Goal: Navigation & Orientation: Find specific page/section

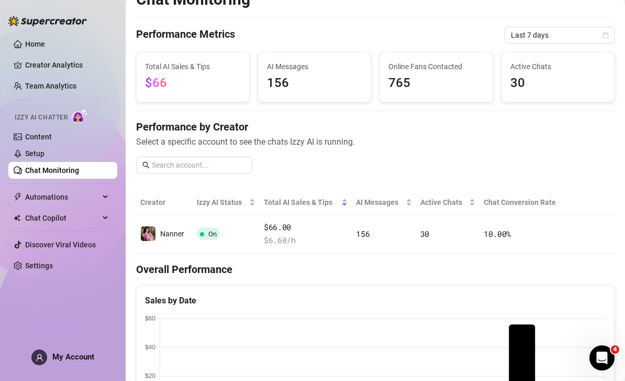
scroll to position [17, 0]
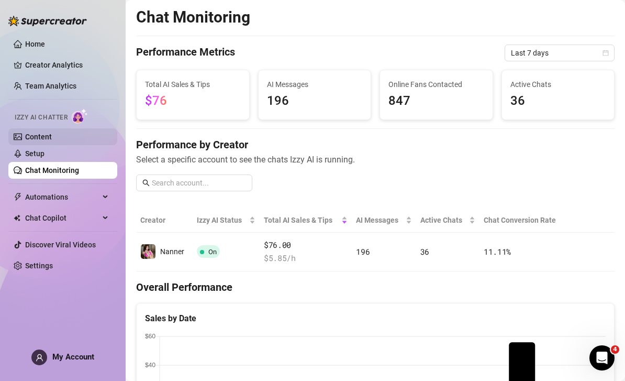
click at [42, 141] on link "Content" at bounding box center [38, 136] width 27 height 8
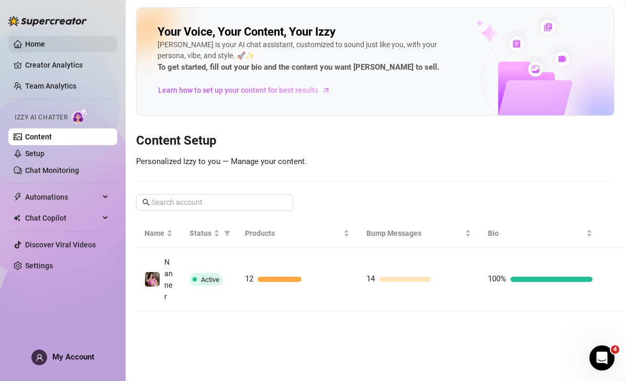
click at [32, 41] on link "Home" at bounding box center [35, 44] width 20 height 8
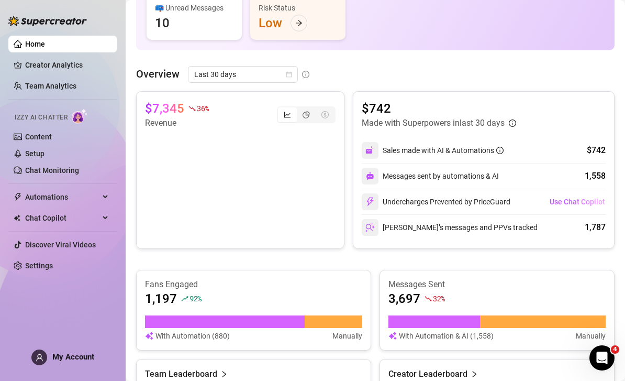
scroll to position [175, 0]
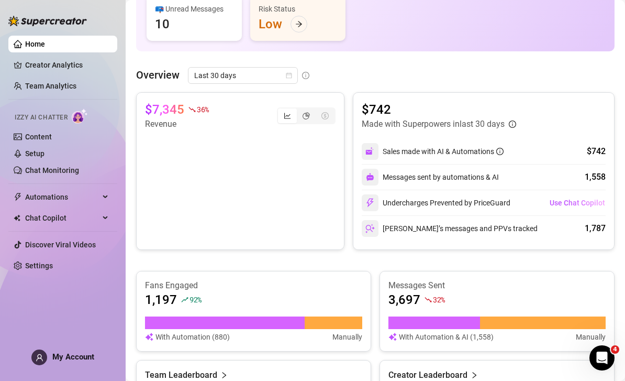
click at [325, 192] on canvas at bounding box center [240, 177] width 191 height 95
click at [300, 159] on canvas at bounding box center [240, 177] width 191 height 95
click at [272, 196] on canvas at bounding box center [240, 177] width 191 height 95
click at [264, 148] on canvas at bounding box center [240, 177] width 191 height 95
click at [293, 196] on canvas at bounding box center [240, 177] width 191 height 95
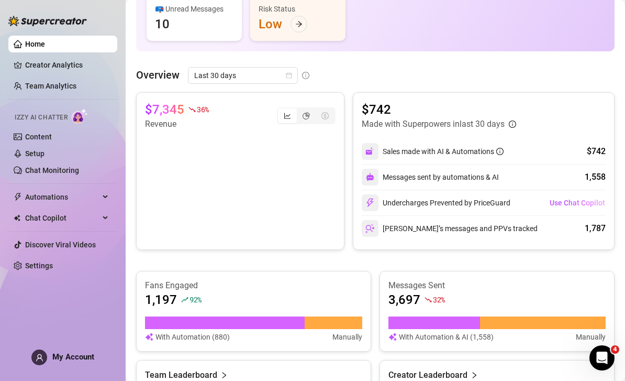
click at [269, 144] on canvas at bounding box center [240, 177] width 191 height 95
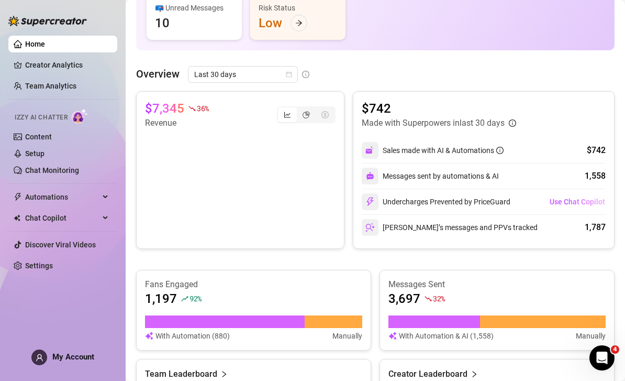
click at [160, 180] on canvas at bounding box center [240, 176] width 191 height 95
click at [235, 237] on div "$7,345 36 % Revenue" at bounding box center [240, 170] width 208 height 158
click at [304, 112] on icon "pie-chart" at bounding box center [306, 114] width 7 height 7
click at [299, 109] on input "segmented control" at bounding box center [299, 109] width 0 height 0
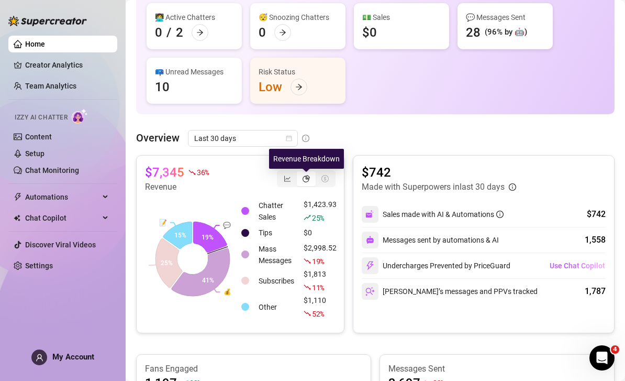
scroll to position [112, 0]
click at [328, 178] on icon "dollar-circle" at bounding box center [324, 178] width 7 height 7
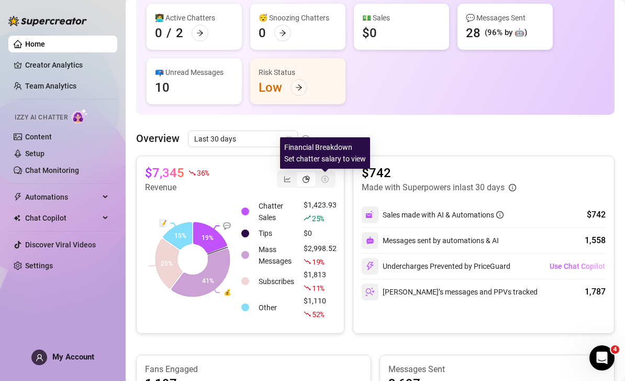
click at [326, 175] on icon "dollar-circle" at bounding box center [324, 178] width 7 height 7
click at [323, 176] on icon "dollar-circle" at bounding box center [324, 178] width 7 height 7
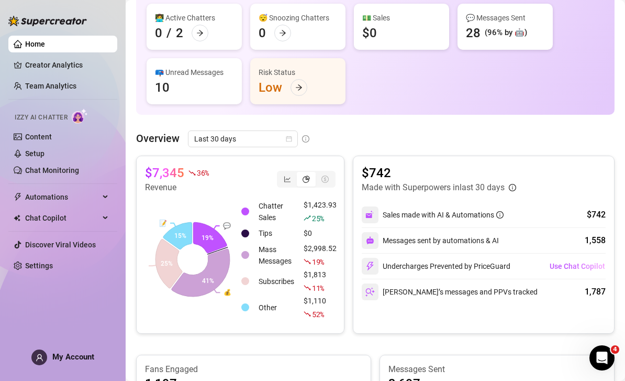
click at [300, 177] on div "segmented control" at bounding box center [306, 179] width 19 height 15
click at [299, 173] on input "segmented control" at bounding box center [299, 173] width 0 height 0
click at [284, 182] on div "segmented control" at bounding box center [287, 179] width 19 height 15
click at [281, 173] on input "segmented control" at bounding box center [281, 173] width 0 height 0
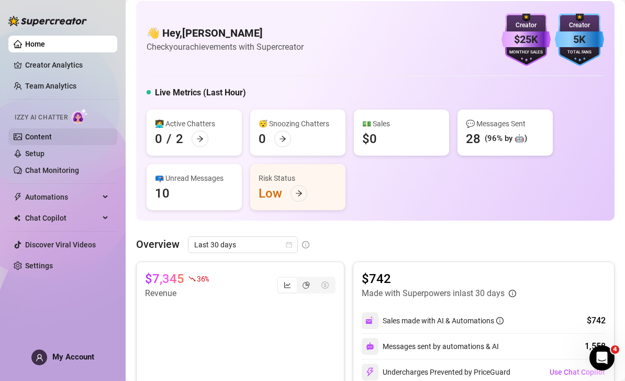
scroll to position [-5, 0]
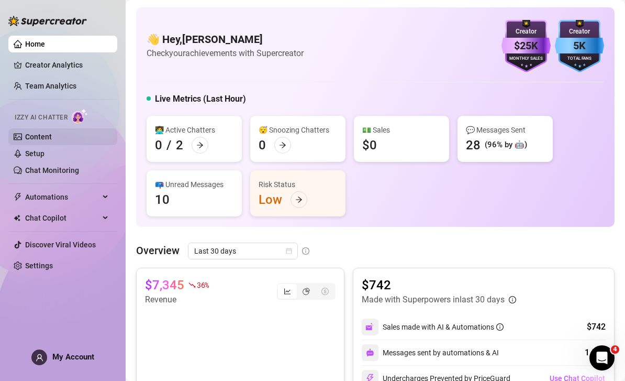
click at [47, 135] on link "Content" at bounding box center [38, 136] width 27 height 8
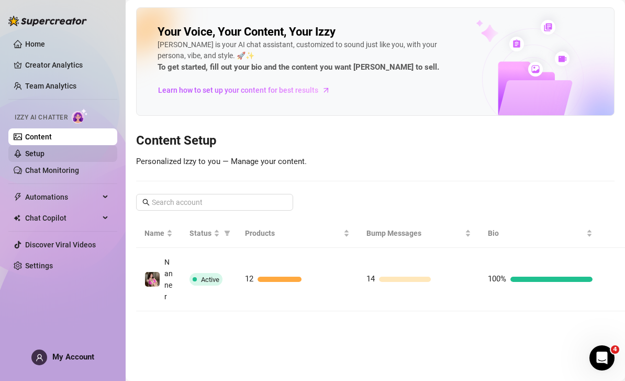
click at [38, 157] on link "Setup" at bounding box center [34, 153] width 19 height 8
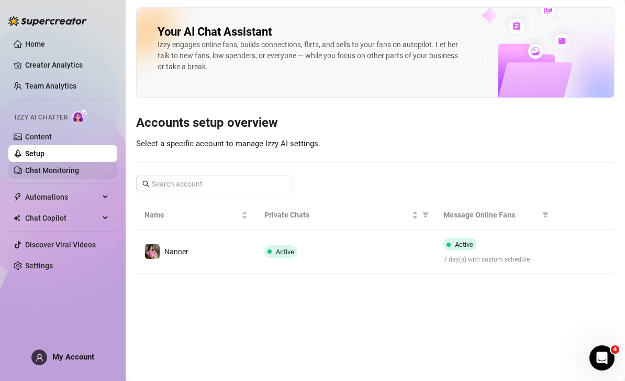
click at [74, 173] on link "Chat Monitoring" at bounding box center [52, 170] width 54 height 8
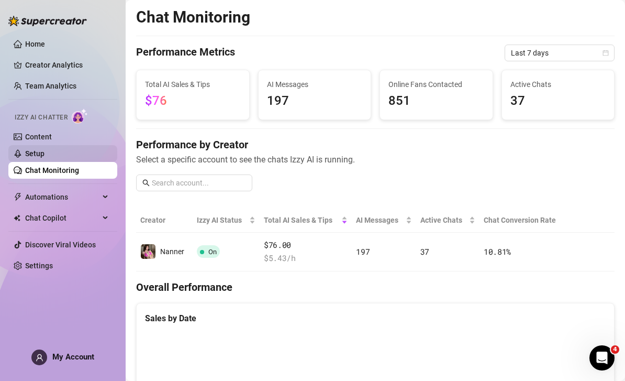
click at [44, 154] on link "Setup" at bounding box center [34, 153] width 19 height 8
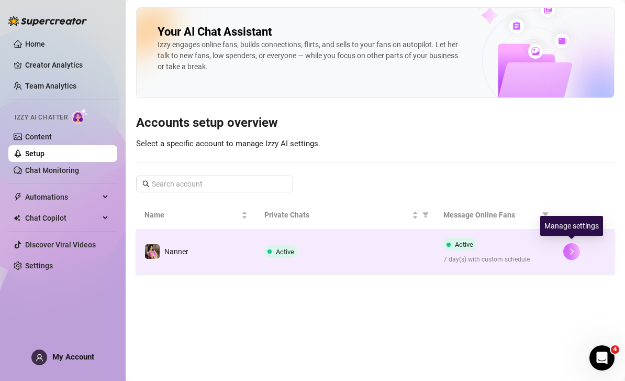
click at [574, 248] on icon "right" at bounding box center [571, 251] width 7 height 7
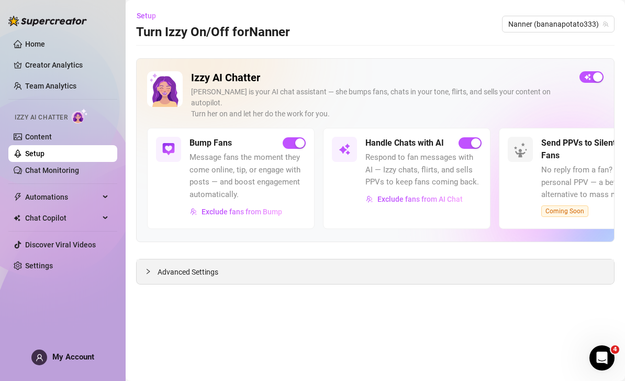
click at [546, 259] on div "Advanced Settings" at bounding box center [375, 271] width 477 height 25
click at [45, 47] on link "Home" at bounding box center [35, 44] width 20 height 8
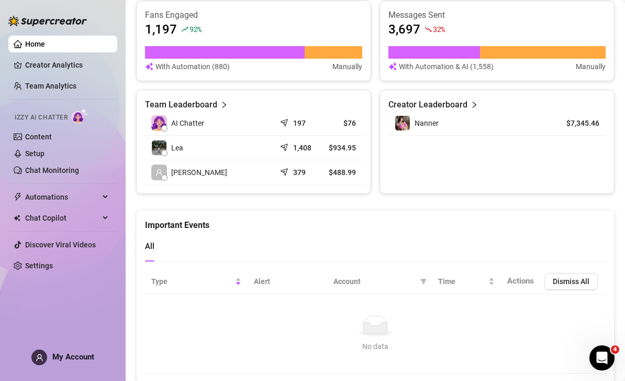
scroll to position [444, 0]
